Goal: Information Seeking & Learning: Learn about a topic

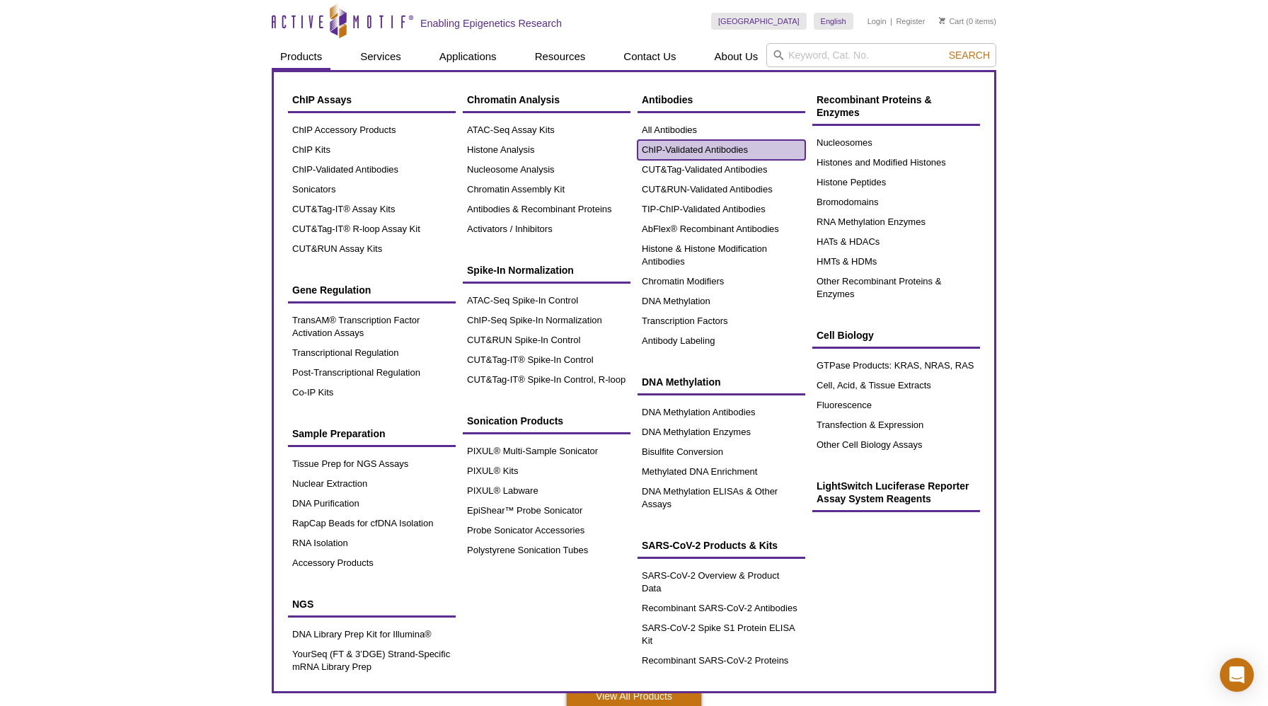
click at [660, 156] on link "ChIP-Validated Antibodies" at bounding box center [722, 150] width 168 height 20
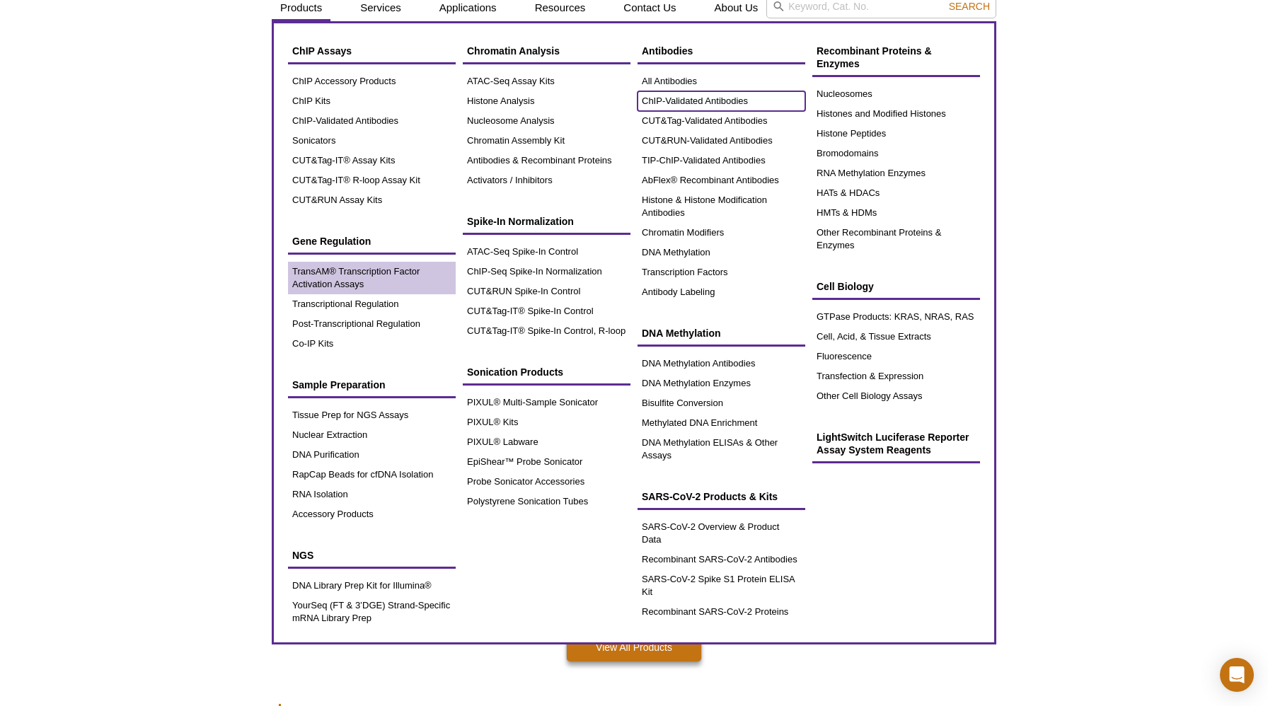
scroll to position [50, 0]
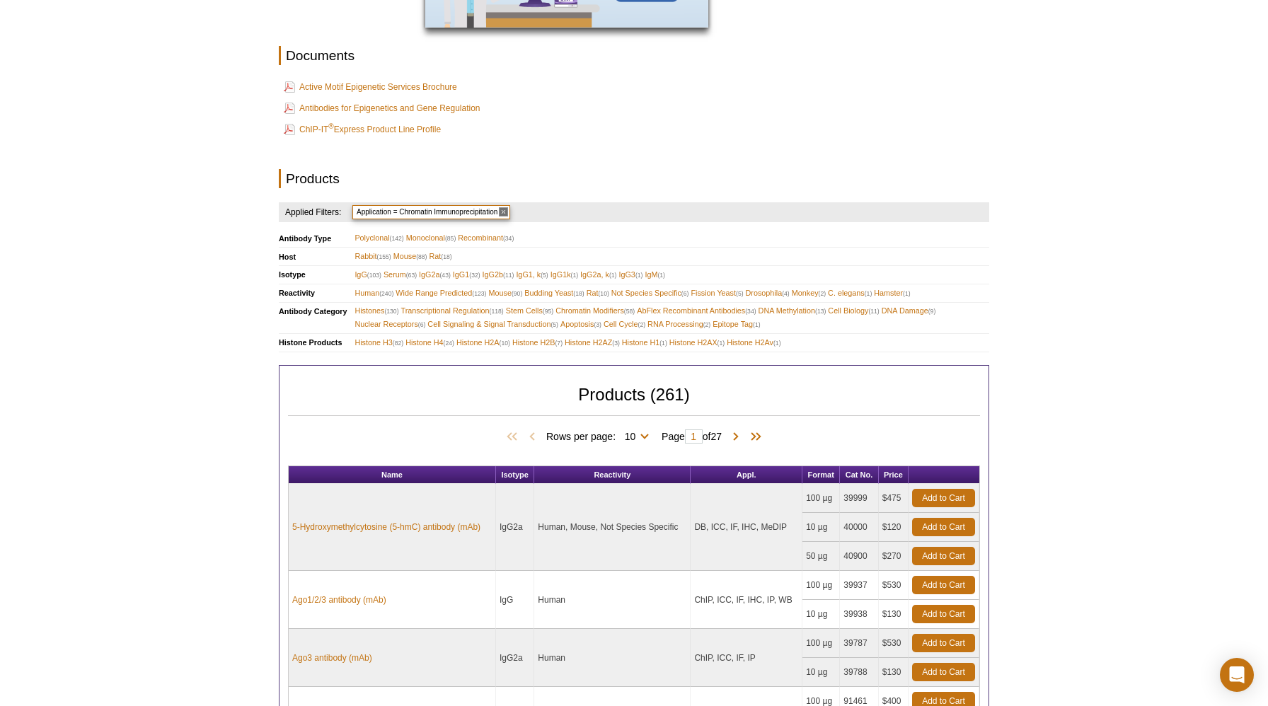
scroll to position [1047, 0]
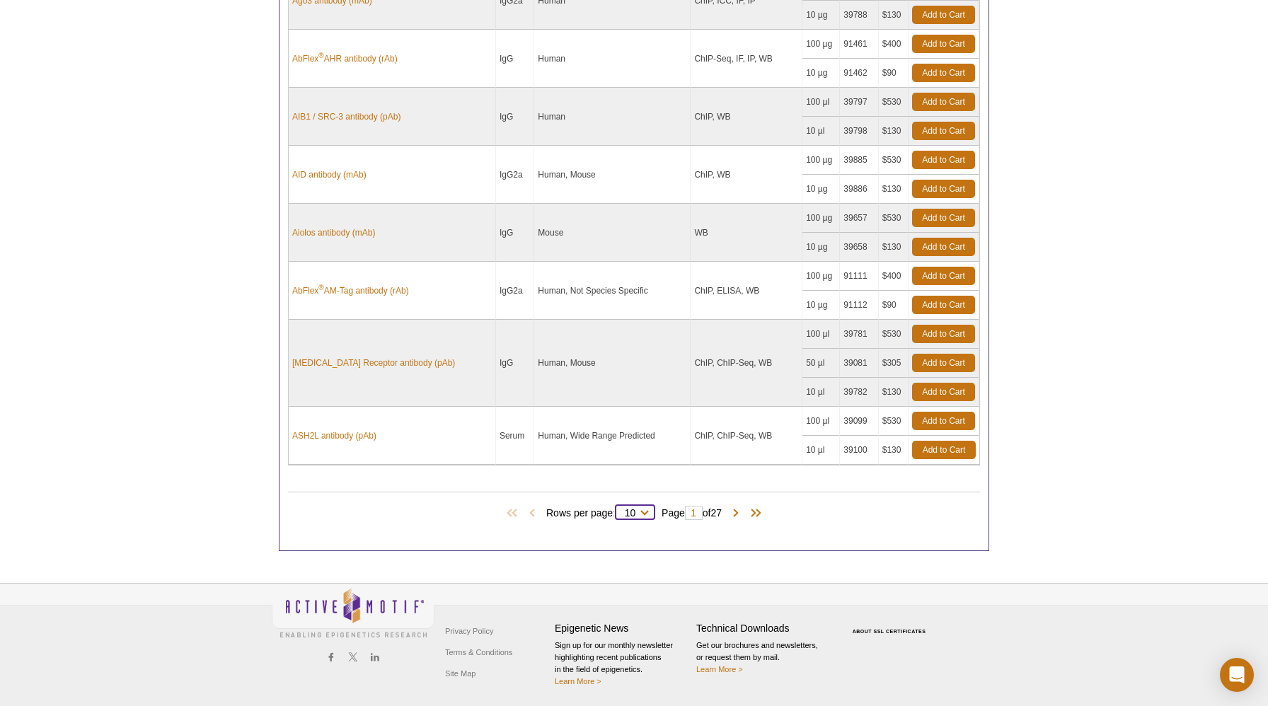
click at [641, 514] on select "10 25 50 100 All" at bounding box center [630, 516] width 29 height 13
select select "261"
click at [616, 510] on select "10 25 50 100 All" at bounding box center [630, 516] width 29 height 13
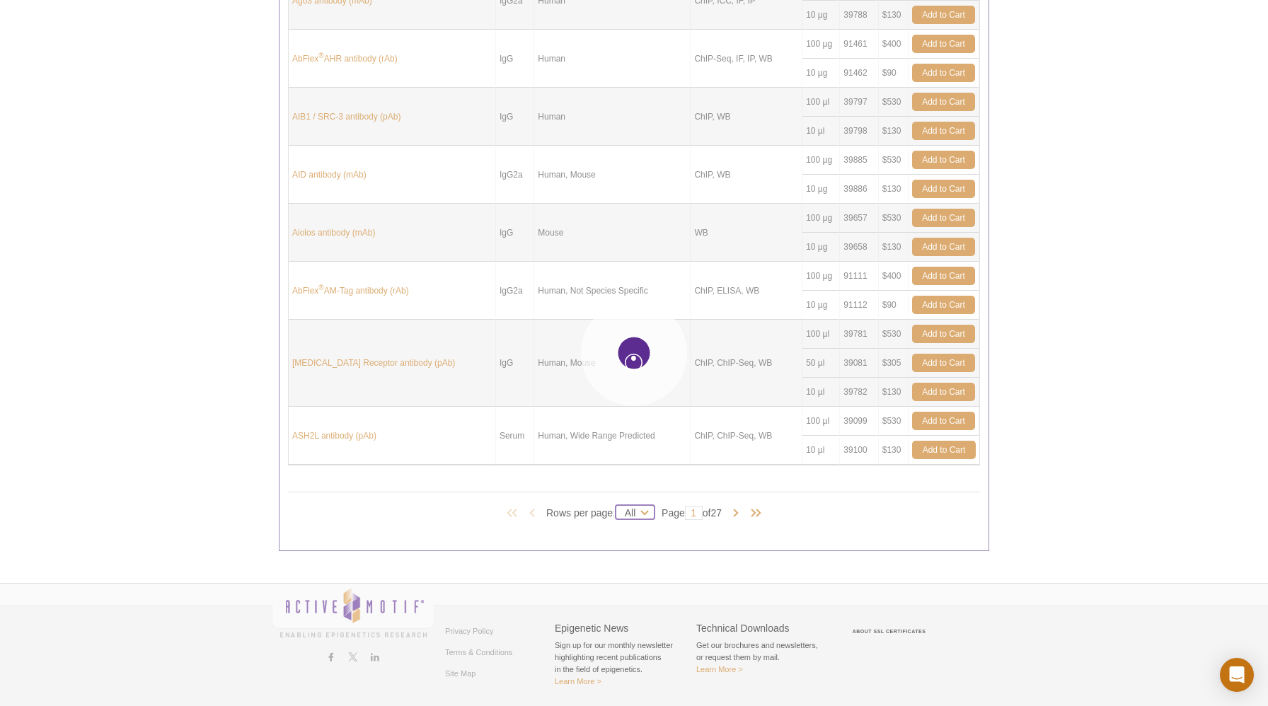
select select "261"
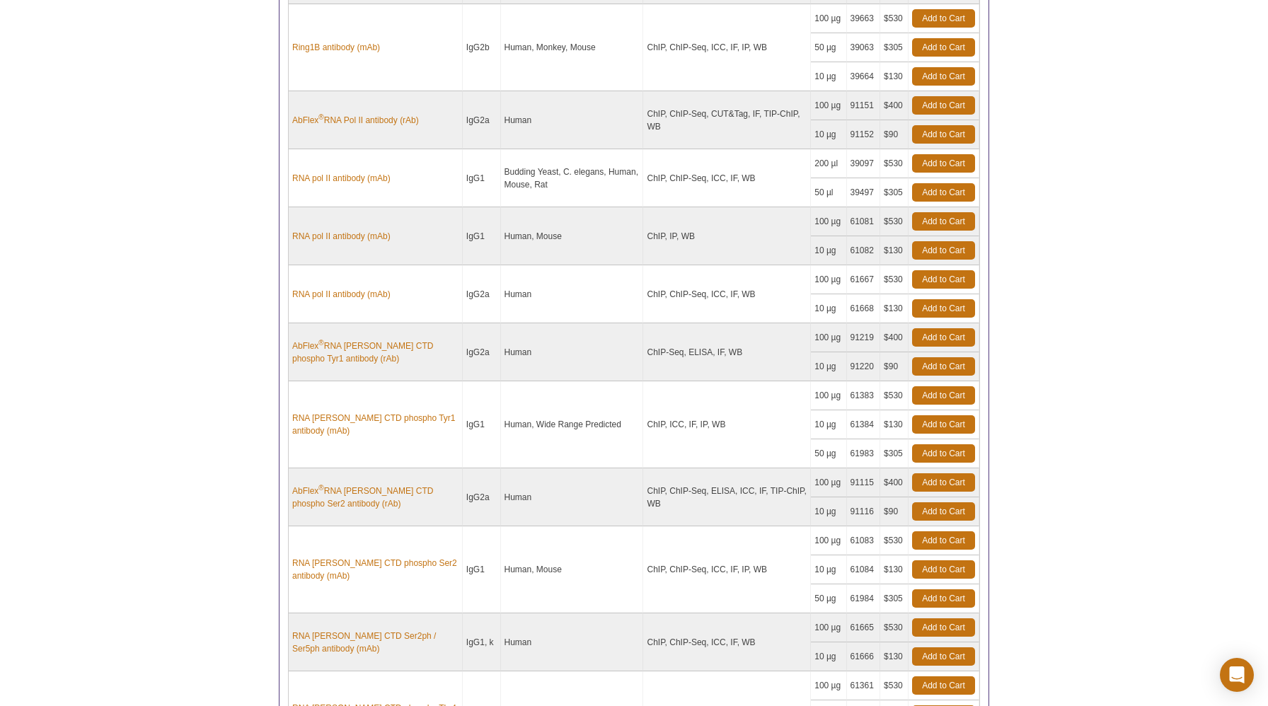
scroll to position [14164, 0]
